Goal: Transaction & Acquisition: Subscribe to service/newsletter

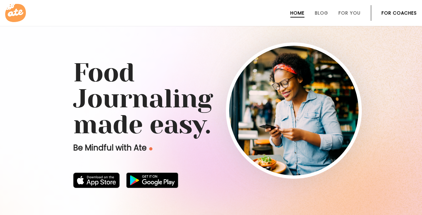
scroll to position [8, 0]
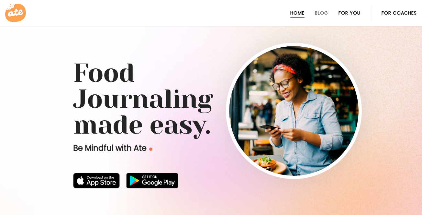
click at [357, 13] on link "For You" at bounding box center [350, 12] width 22 height 5
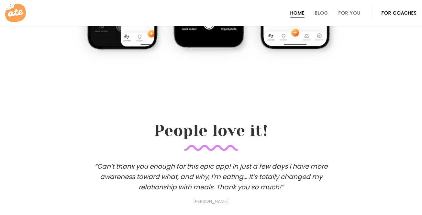
scroll to position [503, 0]
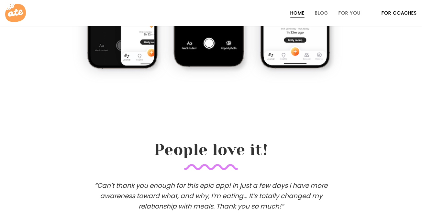
click at [401, 12] on link "For Coaches" at bounding box center [399, 12] width 35 height 5
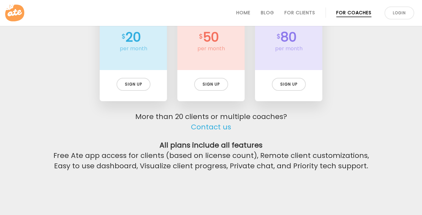
scroll to position [1540, 0]
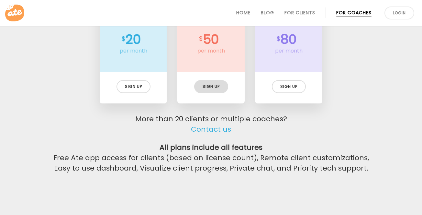
click at [212, 86] on div "Sign up" at bounding box center [211, 86] width 34 height 13
click at [403, 15] on link "Login" at bounding box center [400, 12] width 30 height 13
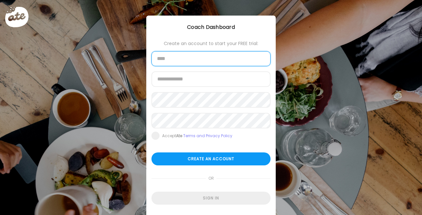
click at [187, 61] on input "text" at bounding box center [210, 58] width 119 height 15
type input "**********"
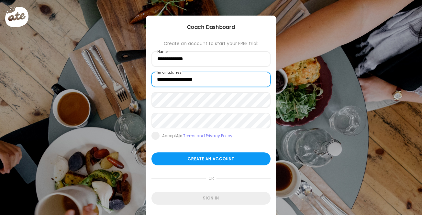
type input "**********"
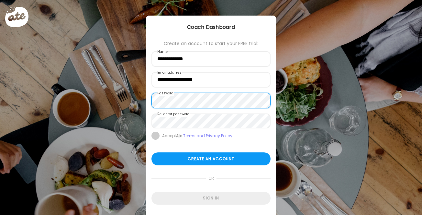
click at [156, 136] on form "**********" at bounding box center [210, 122] width 119 height 163
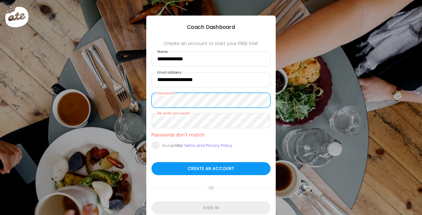
scroll to position [0, 0]
click at [142, 102] on div "Ate Coach Dashboard Wahoo! It’s official Take a moment to set up your Coach Pro…" at bounding box center [211, 107] width 422 height 215
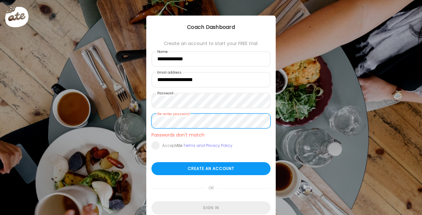
click at [141, 123] on div "Ate Coach Dashboard Wahoo! It’s official Take a moment to set up your Coach Pro…" at bounding box center [211, 107] width 422 height 215
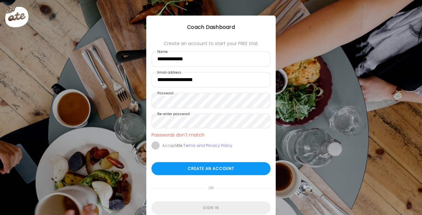
click at [156, 141] on span at bounding box center [155, 145] width 8 height 8
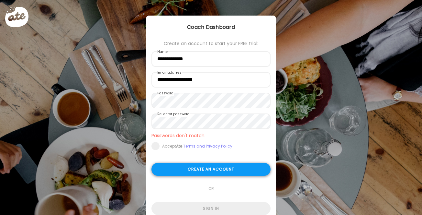
click at [197, 167] on div "Create an account" at bounding box center [210, 169] width 119 height 13
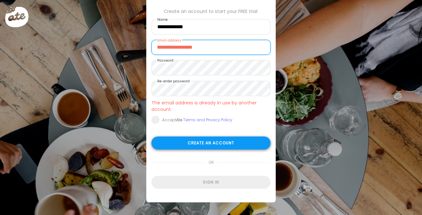
scroll to position [35, 0]
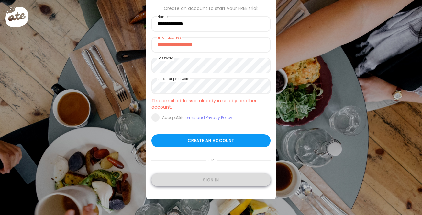
click at [213, 178] on div "Sign in" at bounding box center [210, 179] width 119 height 13
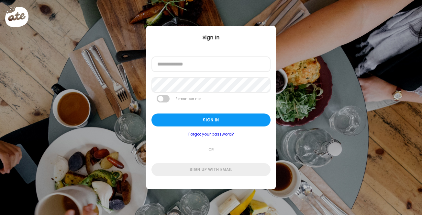
scroll to position [0, 0]
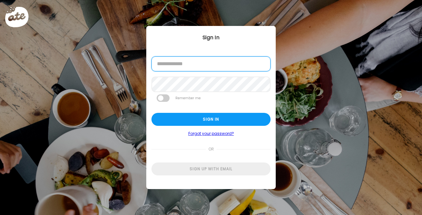
click at [184, 62] on input "email" at bounding box center [210, 63] width 119 height 15
type input "**********"
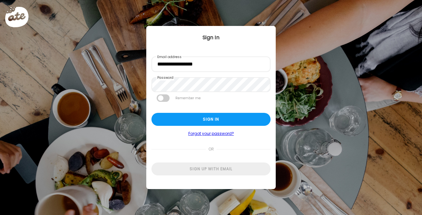
click at [163, 97] on span at bounding box center [163, 97] width 13 height 7
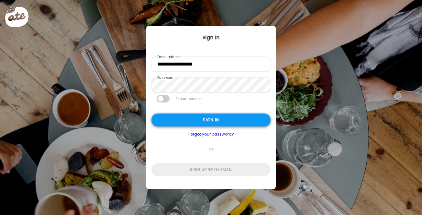
click at [196, 119] on div "Sign in" at bounding box center [210, 119] width 119 height 13
type input "*****"
type input "**********"
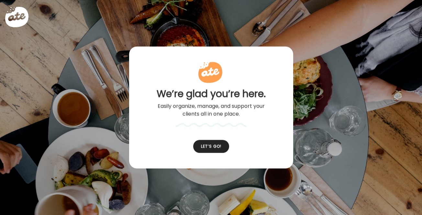
click at [212, 120] on div "**********" at bounding box center [211, 128] width 164 height 163
click at [213, 146] on div "Let’s go!" at bounding box center [211, 146] width 36 height 13
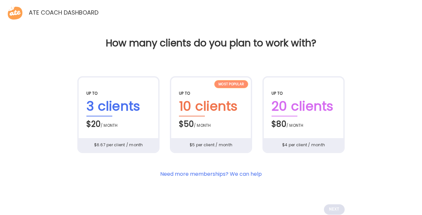
click at [234, 84] on div "Most popular" at bounding box center [231, 84] width 34 height 8
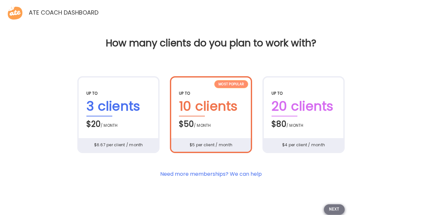
click at [333, 207] on div "Next" at bounding box center [334, 209] width 21 height 10
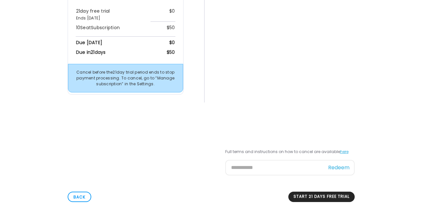
scroll to position [83, 0]
click at [317, 200] on div "Start 21 days free trial" at bounding box center [321, 196] width 66 height 10
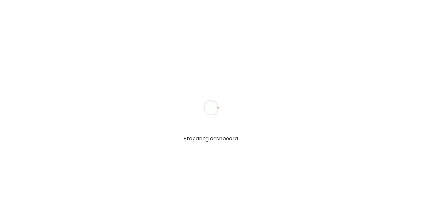
type input "*****"
type input "**********"
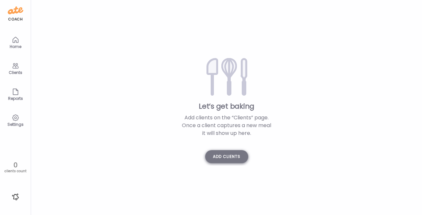
click at [229, 156] on div "Add clients" at bounding box center [226, 156] width 43 height 13
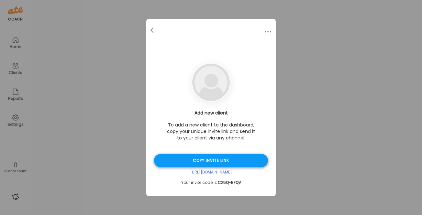
click at [208, 158] on div "Copy invite link" at bounding box center [211, 160] width 114 height 13
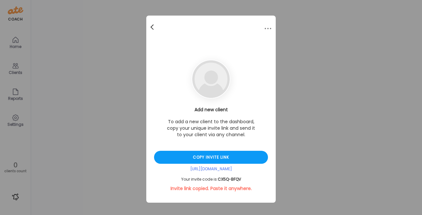
click at [152, 25] on span at bounding box center [152, 25] width 3 height 3
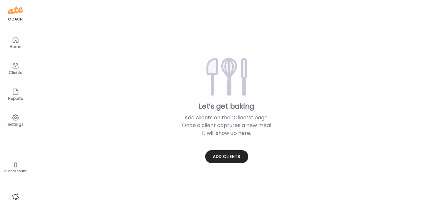
click at [15, 40] on icon at bounding box center [16, 40] width 8 height 8
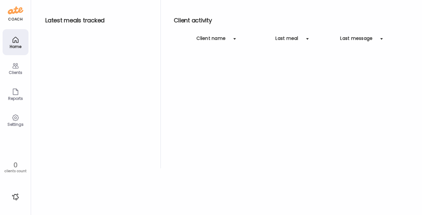
click at [17, 70] on div "Clients" at bounding box center [15, 72] width 23 height 4
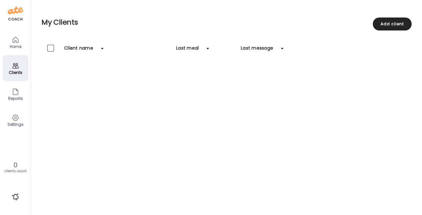
click at [15, 116] on icon at bounding box center [16, 118] width 8 height 8
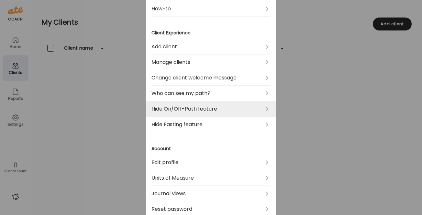
scroll to position [90, 0]
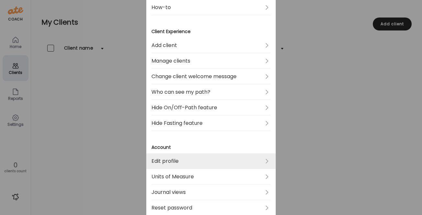
click at [249, 158] on link "Edit profile" at bounding box center [210, 161] width 119 height 16
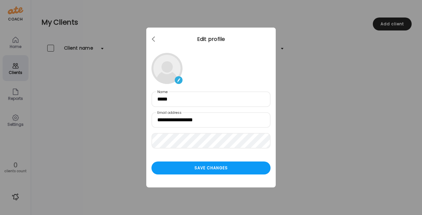
scroll to position [0, 0]
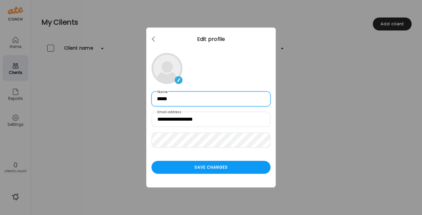
click at [191, 100] on input "*****" at bounding box center [210, 98] width 119 height 15
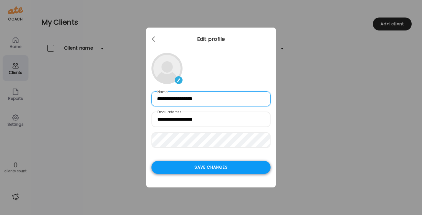
type input "**********"
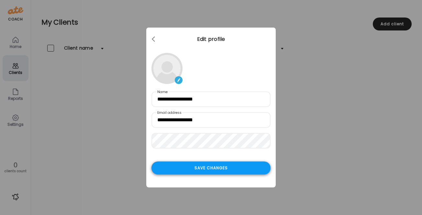
click at [215, 162] on div "Save changes" at bounding box center [210, 167] width 119 height 13
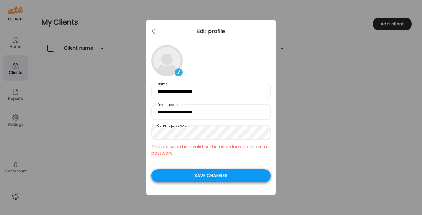
click at [224, 174] on div "Save changes" at bounding box center [210, 175] width 119 height 13
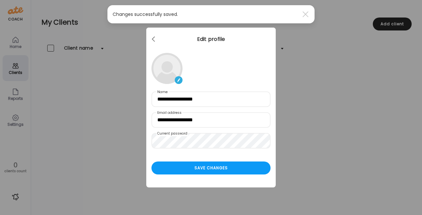
click at [321, 91] on div "Ate Coach Dashboard Wahoo! It’s official Take a moment to set up your Coach Pro…" at bounding box center [211, 107] width 422 height 215
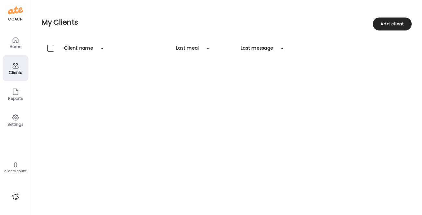
click at [16, 122] on div "Settings" at bounding box center [15, 124] width 23 height 4
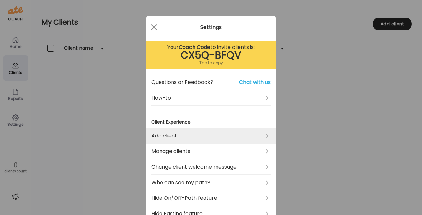
click at [267, 133] on link "Add client" at bounding box center [210, 136] width 119 height 16
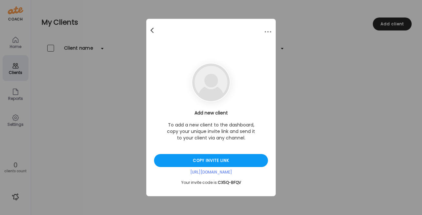
click at [151, 29] on span at bounding box center [152, 29] width 3 height 3
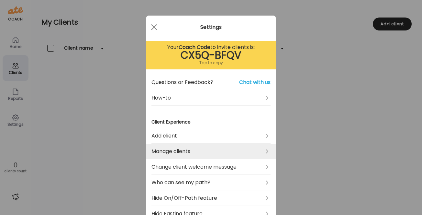
click at [220, 155] on link "Manage clients" at bounding box center [210, 151] width 119 height 16
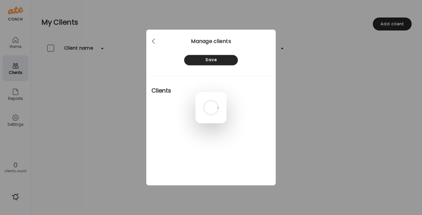
click at [196, 92] on div at bounding box center [211, 107] width 31 height 31
click at [196, 122] on div at bounding box center [211, 107] width 31 height 31
click at [196, 92] on div at bounding box center [211, 107] width 31 height 31
click at [227, 92] on div at bounding box center [211, 107] width 31 height 31
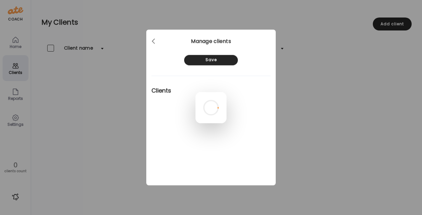
click at [196, 92] on div at bounding box center [211, 107] width 31 height 31
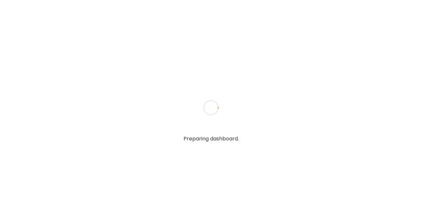
type input "**********"
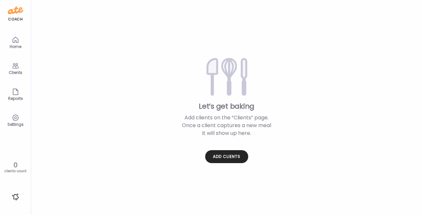
click at [14, 40] on icon at bounding box center [16, 40] width 6 height 6
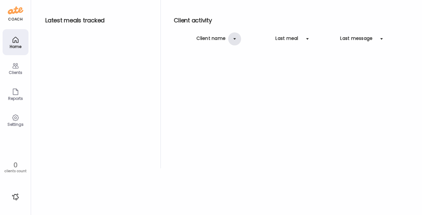
click at [235, 39] on div at bounding box center [234, 38] width 13 height 13
click at [17, 65] on icon at bounding box center [15, 66] width 6 height 6
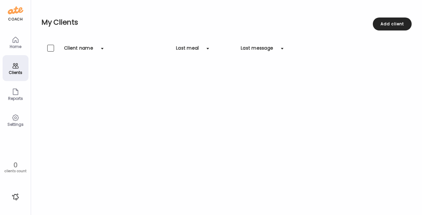
click at [16, 18] on div "coach" at bounding box center [15, 20] width 15 height 6
click at [14, 38] on icon at bounding box center [16, 40] width 6 height 6
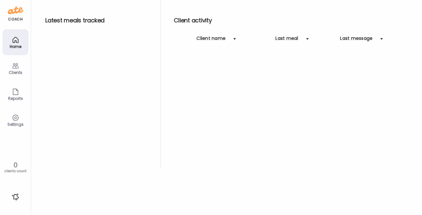
click at [15, 117] on icon at bounding box center [16, 118] width 8 height 8
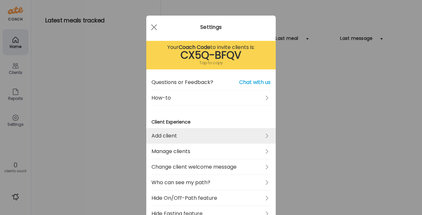
click at [259, 134] on link "Add client" at bounding box center [210, 136] width 119 height 16
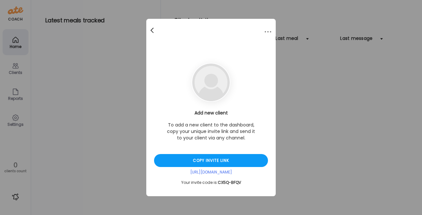
click at [151, 29] on div at bounding box center [152, 30] width 13 height 13
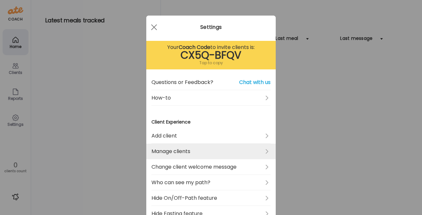
click at [259, 149] on link "Manage clients" at bounding box center [210, 151] width 119 height 16
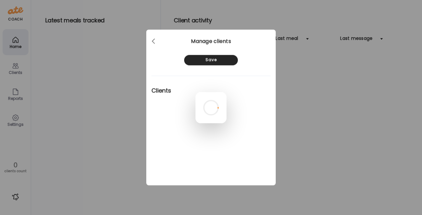
click at [196, 92] on div at bounding box center [211, 107] width 31 height 31
click at [216, 92] on div at bounding box center [211, 107] width 31 height 31
click at [196, 92] on div at bounding box center [211, 107] width 31 height 31
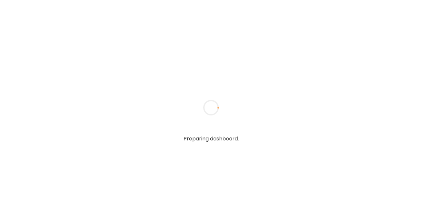
type input "**********"
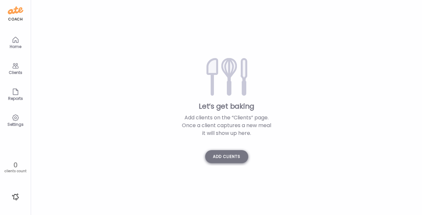
click at [234, 158] on div "Add clients" at bounding box center [226, 156] width 43 height 13
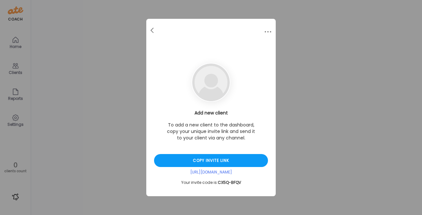
click at [212, 77] on img at bounding box center [211, 82] width 38 height 38
click at [266, 30] on div at bounding box center [268, 31] width 13 height 13
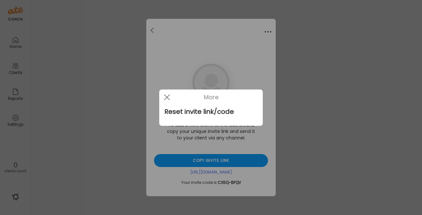
click at [266, 30] on div at bounding box center [211, 107] width 422 height 215
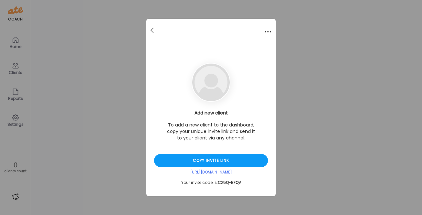
click at [266, 30] on div at bounding box center [268, 31] width 13 height 13
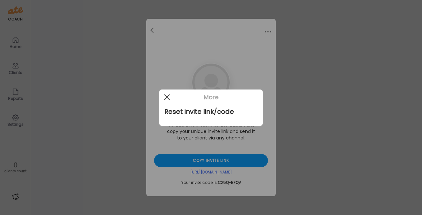
click at [167, 95] on div at bounding box center [167, 97] width 13 height 13
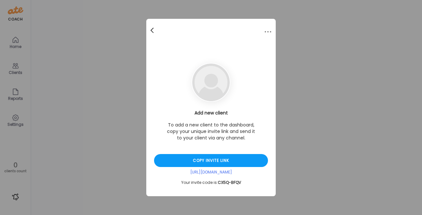
click at [151, 29] on div at bounding box center [152, 30] width 13 height 13
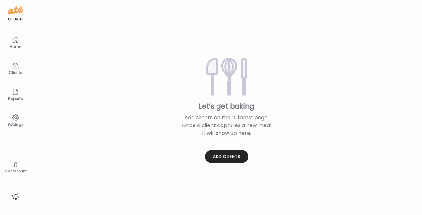
click at [16, 120] on icon at bounding box center [16, 118] width 8 height 8
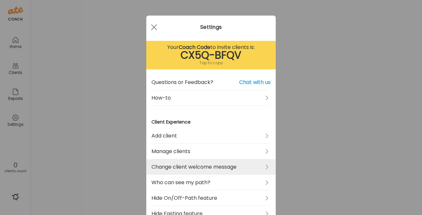
click at [249, 166] on link "Change client welcome message" at bounding box center [210, 167] width 119 height 16
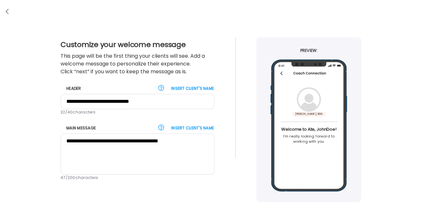
click at [190, 88] on label "Insert client's name" at bounding box center [193, 88] width 44 height 6
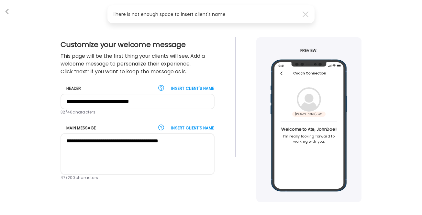
click at [190, 88] on label "Insert client's name" at bounding box center [193, 88] width 44 height 6
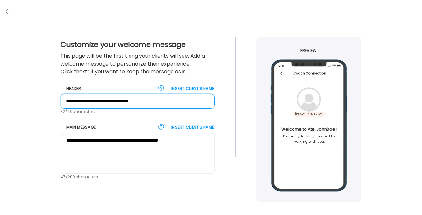
click at [145, 104] on input "**********" at bounding box center [138, 101] width 154 height 15
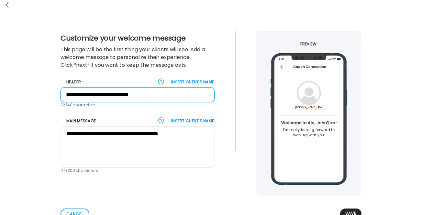
scroll to position [7, 0]
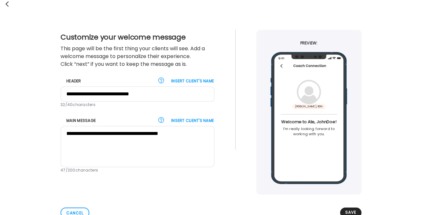
click at [7, 3] on span at bounding box center [7, 2] width 3 height 3
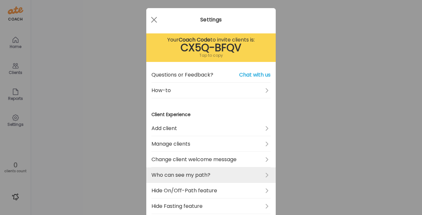
click at [251, 174] on link "Who can see my path?" at bounding box center [210, 175] width 119 height 16
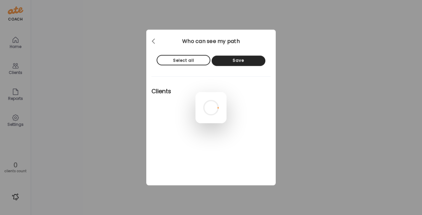
click at [196, 92] on div at bounding box center [211, 107] width 31 height 31
click at [227, 92] on div at bounding box center [211, 107] width 31 height 31
click at [196, 92] on div at bounding box center [211, 107] width 31 height 31
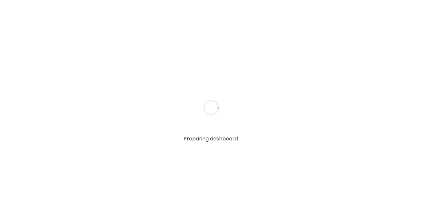
type input "**********"
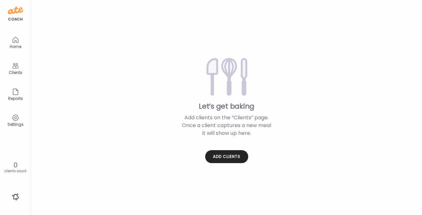
click at [121, 133] on div "Let’s get baking Add clients on the “Clients” page. Once a client captures a ne…" at bounding box center [226, 108] width 370 height 113
click at [16, 117] on icon at bounding box center [16, 118] width 8 height 8
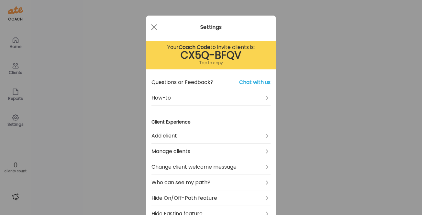
click at [17, 97] on div "Ate Coach Dashboard Wahoo! It’s official Take a moment to set up your Coach Pro…" at bounding box center [211, 107] width 422 height 215
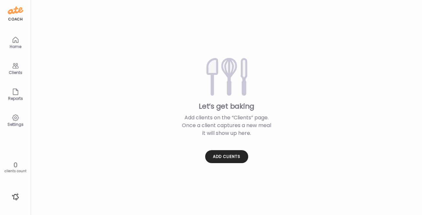
click at [17, 97] on div "Reports" at bounding box center [15, 98] width 23 height 4
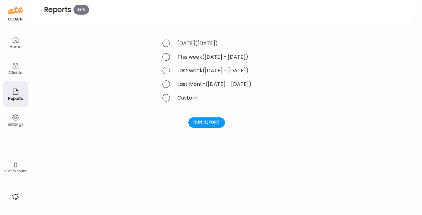
click at [18, 63] on icon at bounding box center [16, 66] width 8 height 8
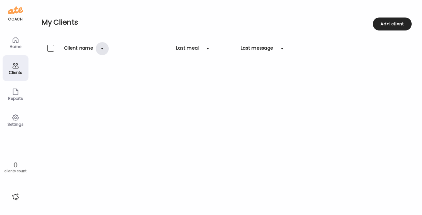
click at [101, 48] on div at bounding box center [102, 48] width 13 height 13
click at [382, 27] on div "Add client" at bounding box center [392, 23] width 39 height 13
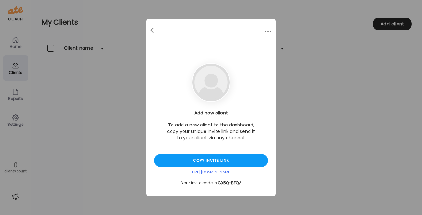
click at [221, 172] on div "[URL][DOMAIN_NAME]" at bounding box center [211, 172] width 114 height 6
click at [224, 172] on div "[URL][DOMAIN_NAME]" at bounding box center [211, 172] width 114 height 6
copy div "."
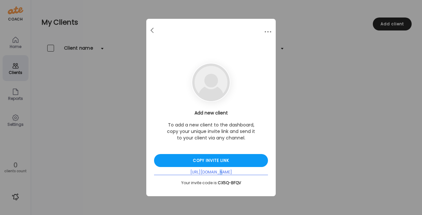
copy div "."
click at [154, 29] on div at bounding box center [152, 30] width 13 height 13
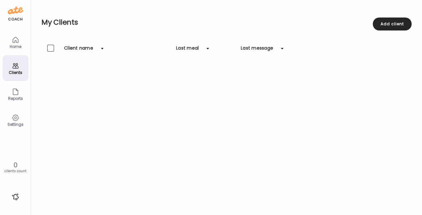
click at [17, 38] on icon at bounding box center [16, 40] width 8 height 8
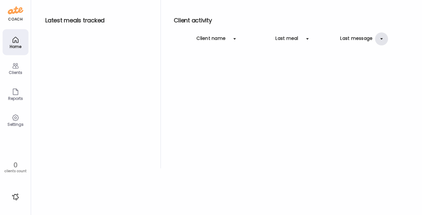
click at [383, 37] on div at bounding box center [381, 38] width 13 height 13
click at [307, 42] on div at bounding box center [307, 38] width 13 height 13
click at [14, 92] on icon at bounding box center [16, 92] width 8 height 8
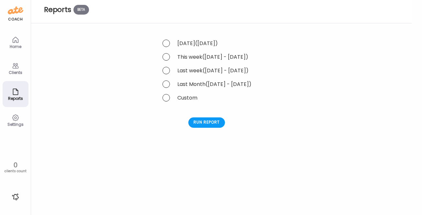
click at [17, 125] on div "Settings" at bounding box center [15, 124] width 23 height 4
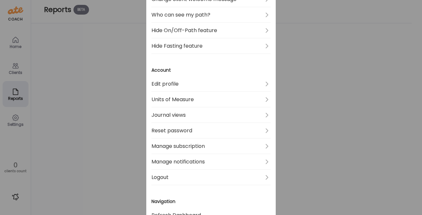
scroll to position [232, 0]
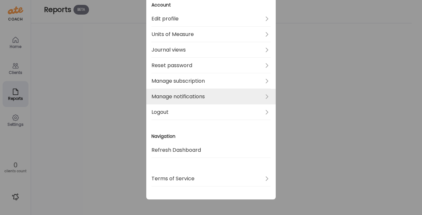
click at [251, 95] on link "Manage notifications" at bounding box center [210, 97] width 119 height 16
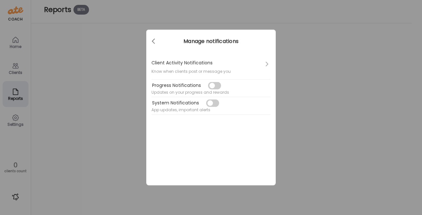
scroll to position [0, 0]
click at [152, 38] on div at bounding box center [154, 41] width 13 height 13
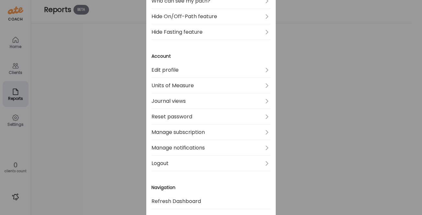
scroll to position [182, 0]
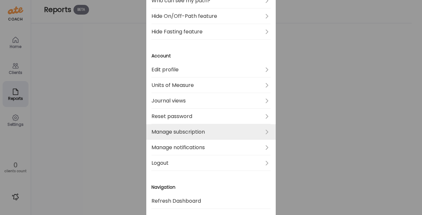
click at [250, 132] on link "Manage subscription" at bounding box center [210, 132] width 119 height 16
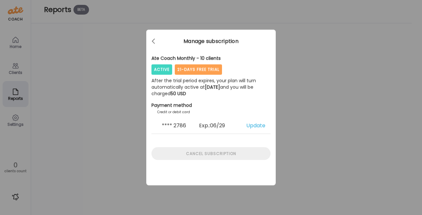
scroll to position [0, 0]
click at [154, 41] on div at bounding box center [154, 41] width 13 height 13
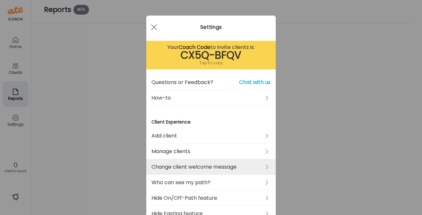
click at [209, 165] on link "Change client welcome message" at bounding box center [210, 167] width 119 height 16
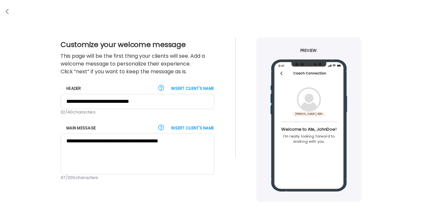
scroll to position [23, 0]
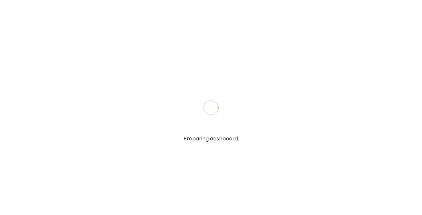
type input "**********"
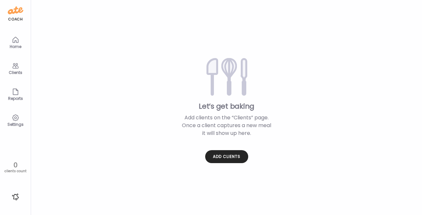
click at [15, 118] on icon at bounding box center [16, 118] width 2 height 2
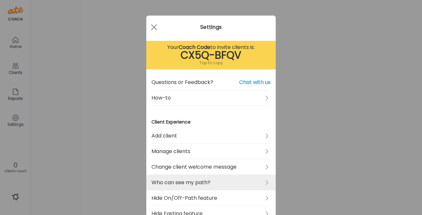
click at [258, 180] on link "Who can see my path?" at bounding box center [210, 182] width 119 height 16
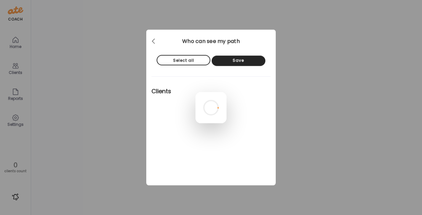
click at [196, 92] on div at bounding box center [211, 107] width 31 height 31
click at [227, 92] on div at bounding box center [211, 107] width 31 height 31
click at [196, 92] on div at bounding box center [211, 107] width 31 height 31
click at [196, 123] on div at bounding box center [211, 107] width 31 height 31
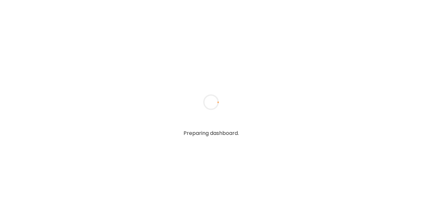
type input "**********"
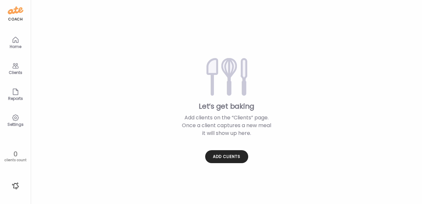
click at [397, 28] on div "Teams Let’s get baking Add clients on the “Clients” page. Once a client capture…" at bounding box center [226, 102] width 391 height 204
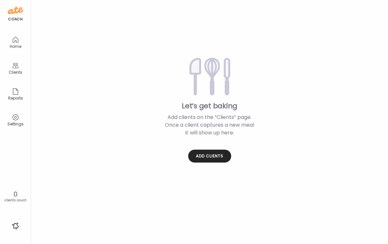
click at [15, 66] on icon at bounding box center [15, 66] width 6 height 6
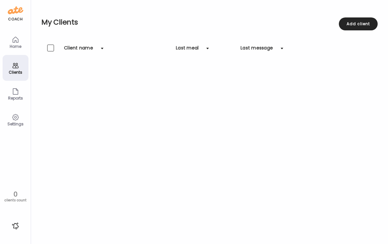
click at [14, 93] on icon at bounding box center [16, 92] width 8 height 8
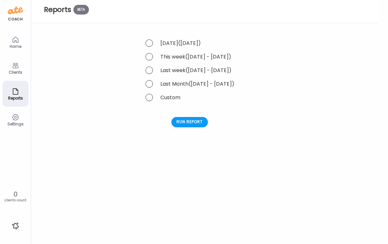
click at [17, 120] on icon at bounding box center [16, 118] width 8 height 8
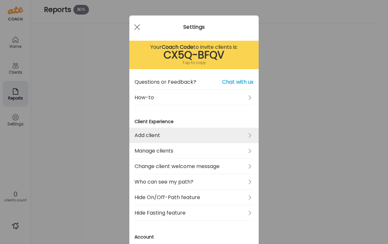
click at [186, 135] on link "Add client" at bounding box center [194, 136] width 119 height 16
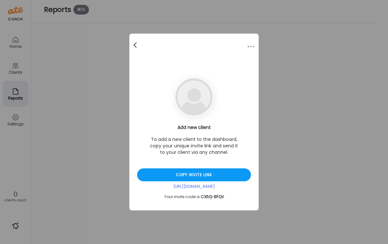
click at [136, 43] on div at bounding box center [135, 45] width 13 height 13
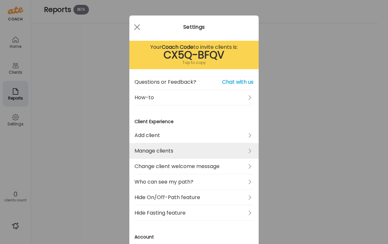
click at [227, 148] on link "Manage clients" at bounding box center [194, 151] width 119 height 16
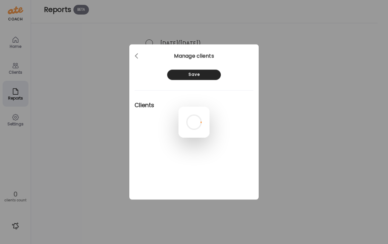
click at [179, 107] on div at bounding box center [194, 122] width 31 height 31
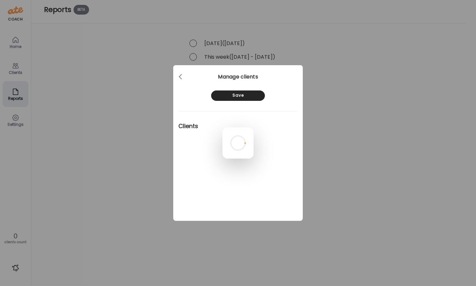
click at [222, 127] on div at bounding box center [237, 142] width 31 height 31
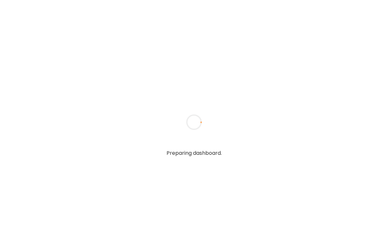
type input "**********"
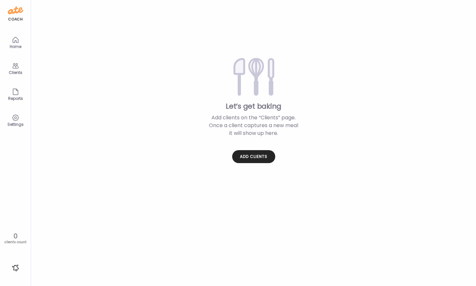
click at [18, 116] on icon at bounding box center [16, 118] width 8 height 8
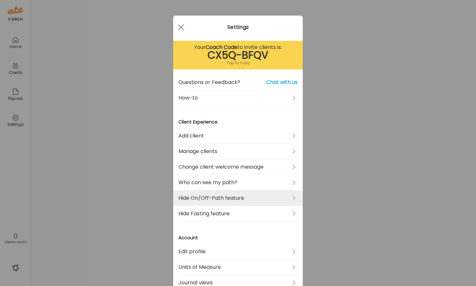
click at [272, 200] on link "Hide On/Off-Path feature" at bounding box center [237, 198] width 119 height 16
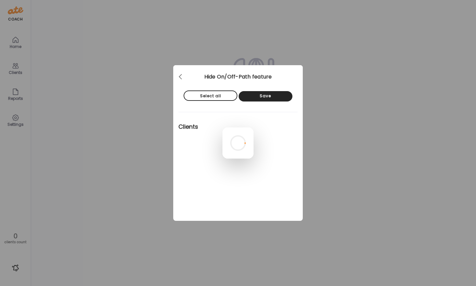
click at [222, 127] on div at bounding box center [237, 142] width 31 height 31
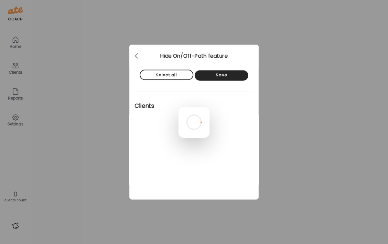
click at [179, 107] on div at bounding box center [194, 122] width 31 height 31
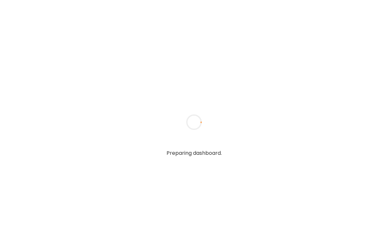
type input "**********"
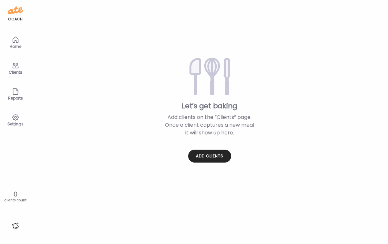
click at [14, 115] on icon at bounding box center [16, 118] width 8 height 8
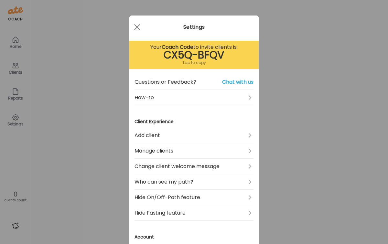
click at [197, 57] on div "CX5Q-BFQV" at bounding box center [194, 55] width 119 height 8
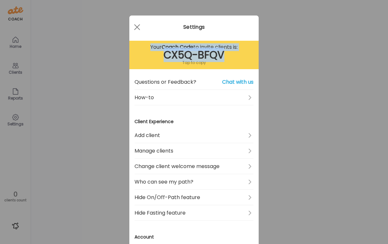
drag, startPoint x: 226, startPoint y: 55, endPoint x: 145, endPoint y: 47, distance: 81.1
click at [145, 47] on section "Your Coach Code to invite clients is: CX5Q-BFQV Tap to copy" at bounding box center [193, 55] width 129 height 28
click at [293, 60] on div "Ate Coach Dashboard Wahoo! It’s official Take a moment to set up your Coach Pro…" at bounding box center [194, 122] width 388 height 244
